Goal: Find specific page/section: Find specific page/section

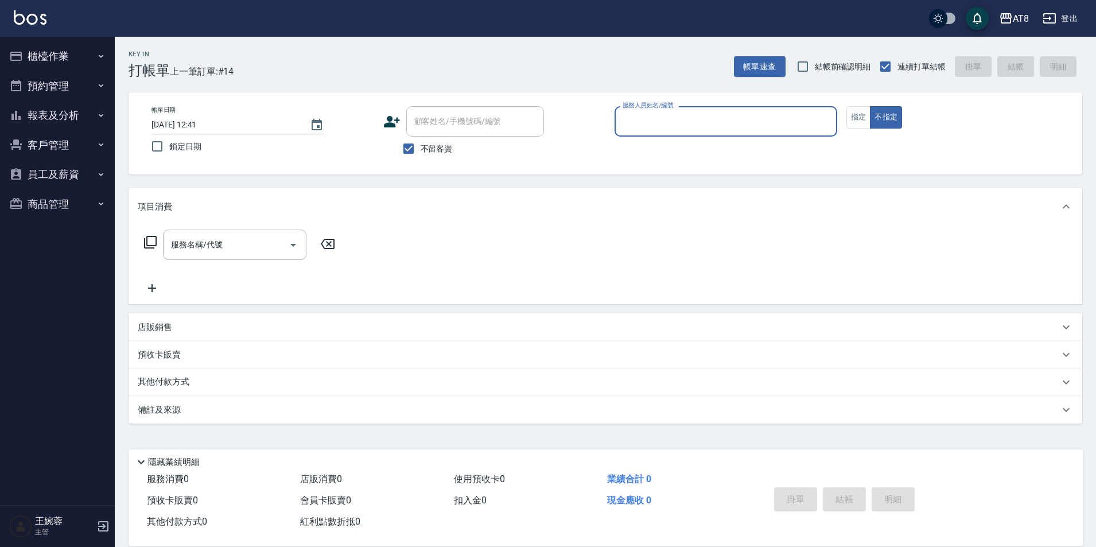
click at [51, 119] on button "報表及分析" at bounding box center [58, 115] width 106 height 30
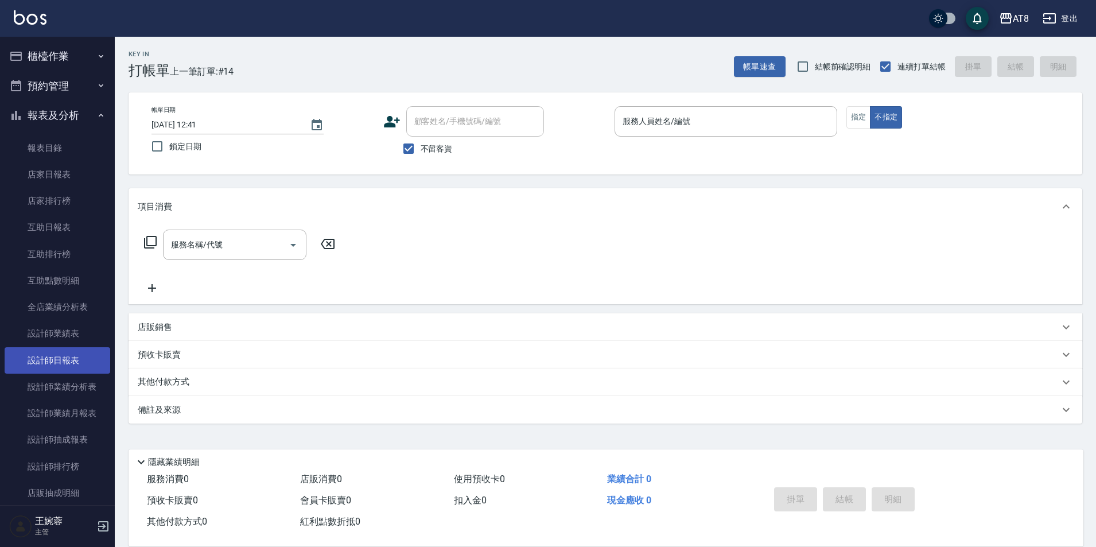
click at [79, 367] on link "設計師日報表" at bounding box center [58, 360] width 106 height 26
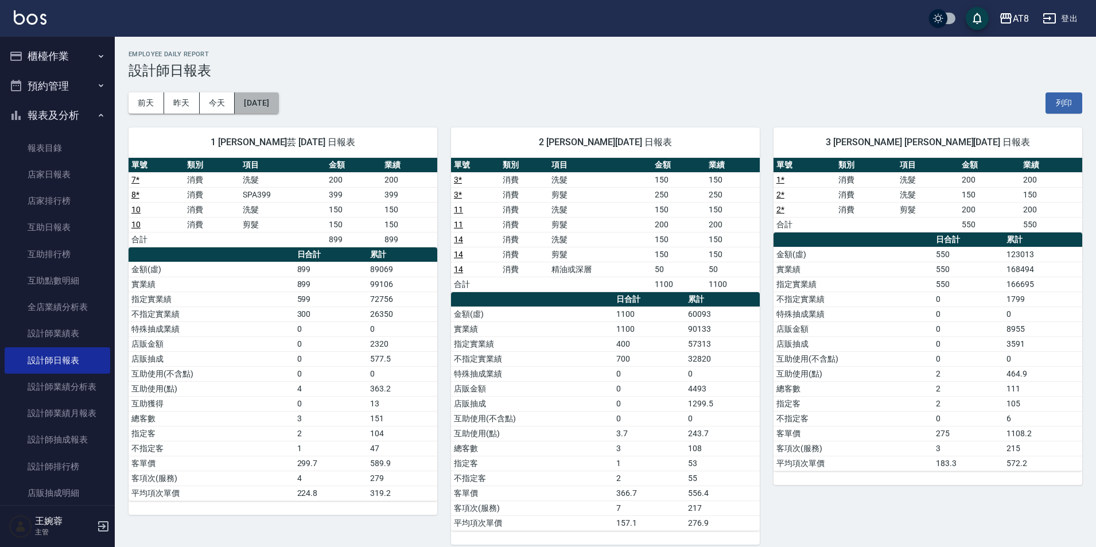
click at [278, 102] on button "[DATE]" at bounding box center [257, 102] width 44 height 21
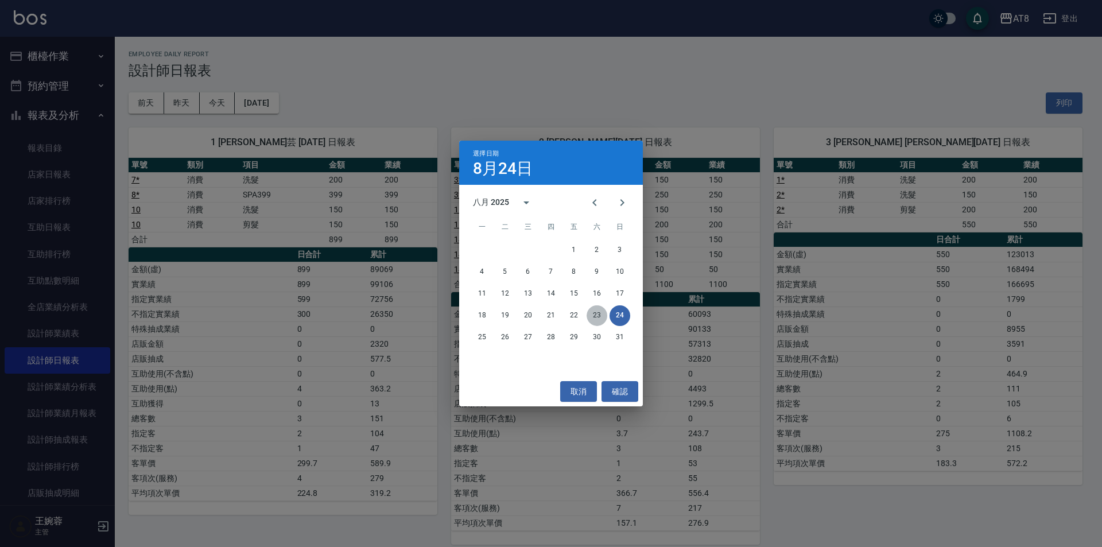
click at [596, 317] on button "23" at bounding box center [597, 315] width 21 height 21
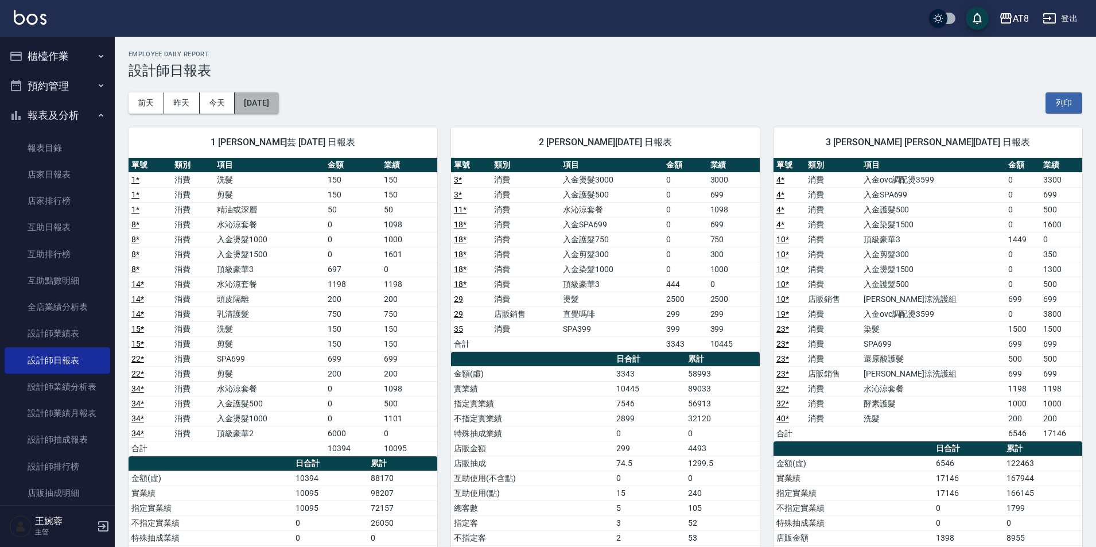
click at [275, 105] on button "[DATE]" at bounding box center [257, 102] width 44 height 21
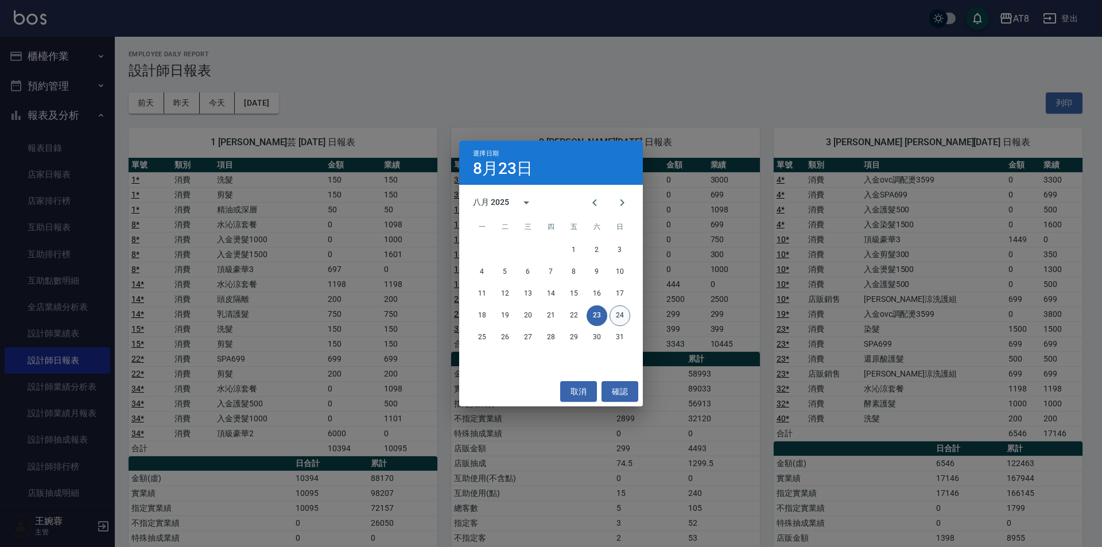
click at [624, 319] on button "24" at bounding box center [619, 315] width 21 height 21
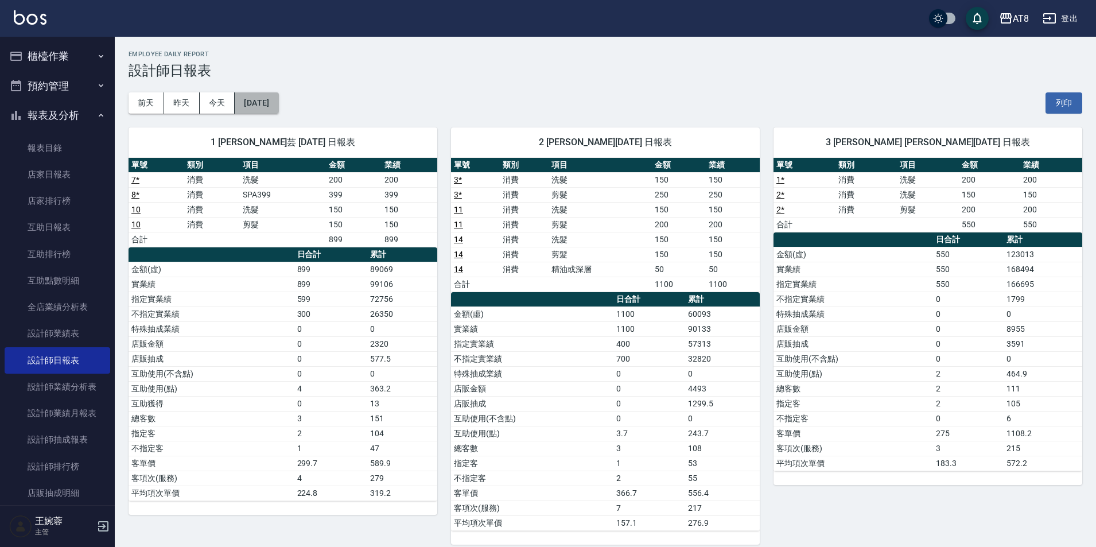
click at [273, 106] on button "[DATE]" at bounding box center [257, 102] width 44 height 21
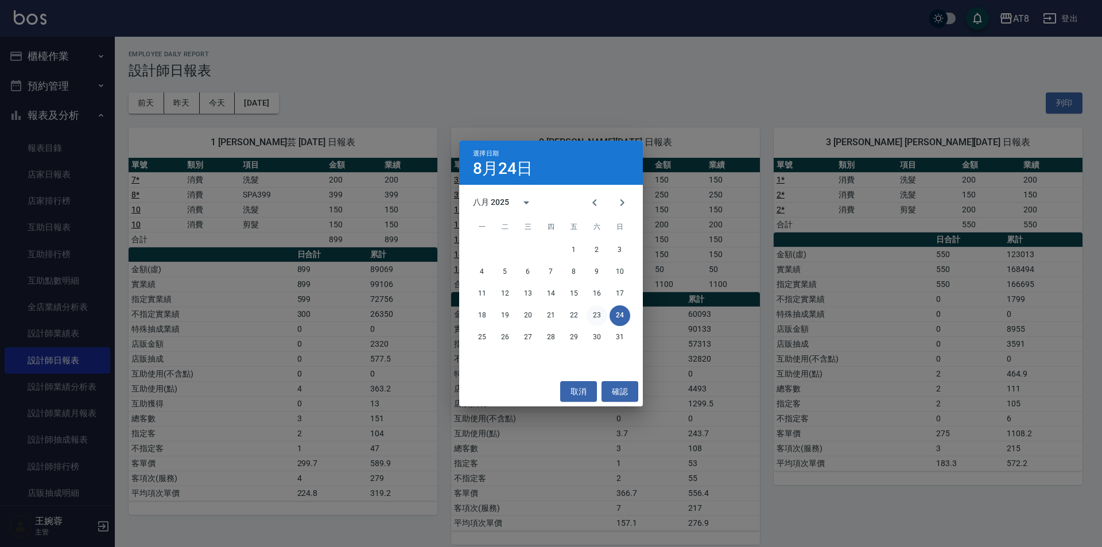
click at [591, 313] on button "23" at bounding box center [597, 315] width 21 height 21
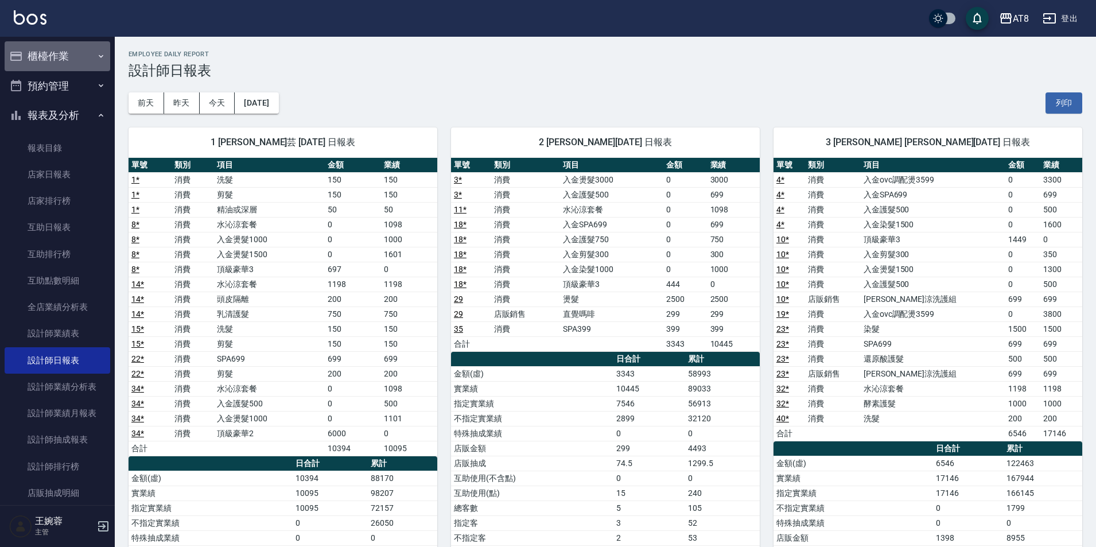
click at [59, 50] on button "櫃檯作業" at bounding box center [58, 56] width 106 height 30
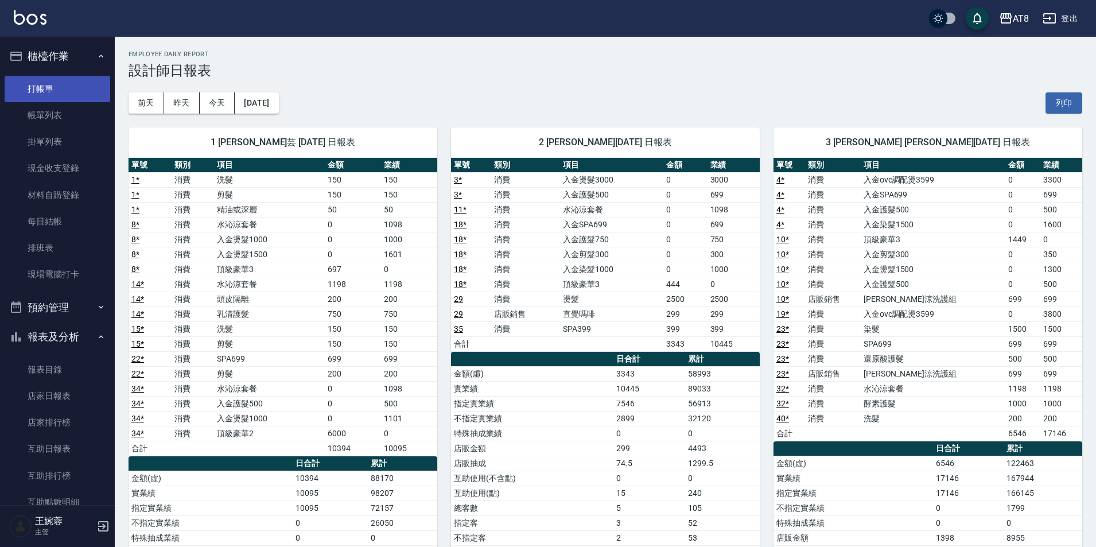
click at [80, 84] on link "打帳單" at bounding box center [58, 89] width 106 height 26
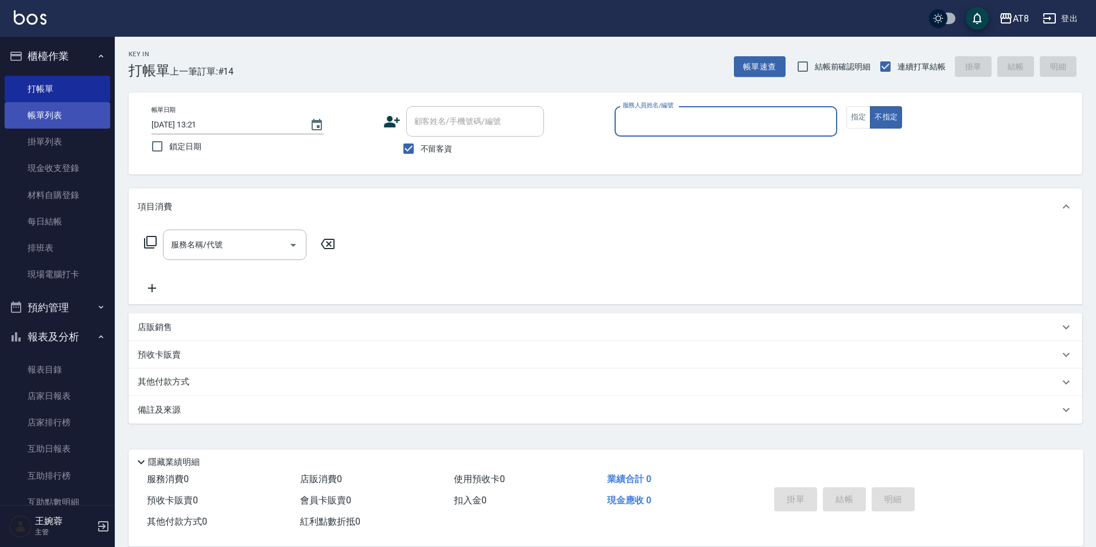
click at [73, 122] on link "帳單列表" at bounding box center [58, 115] width 106 height 26
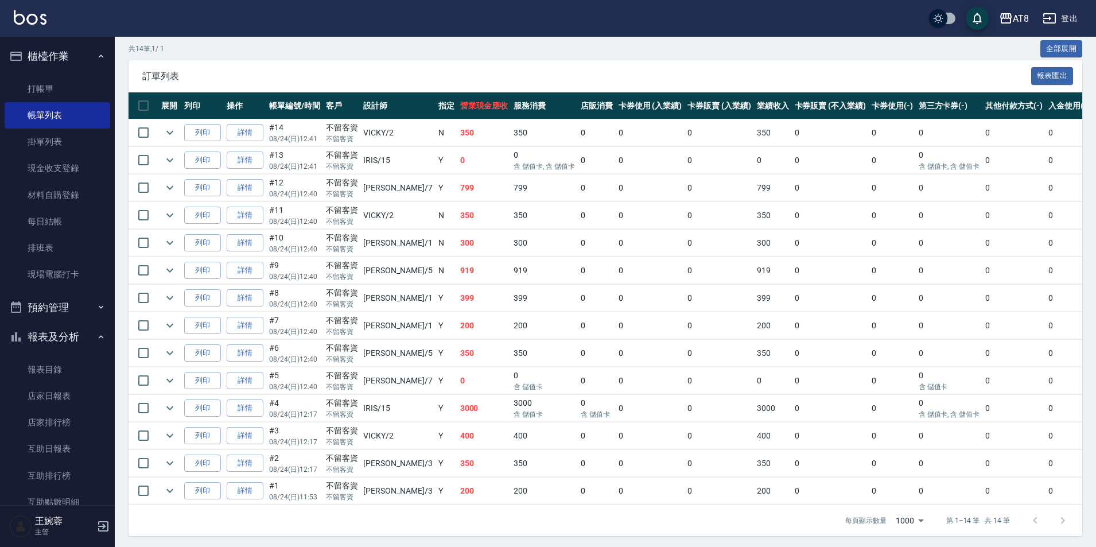
scroll to position [299, 0]
